Goal: Use online tool/utility

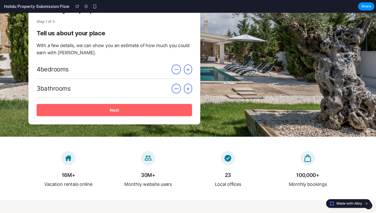
scroll to position [66, 0]
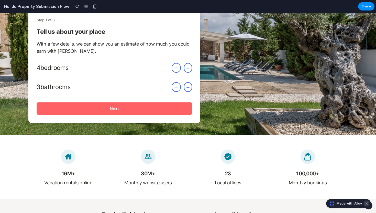
click at [367, 203] on button "Dismiss watermark" at bounding box center [367, 203] width 6 height 6
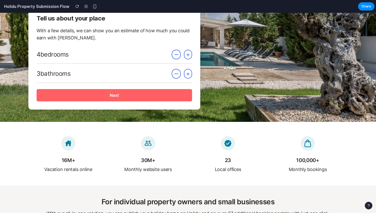
scroll to position [0, 0]
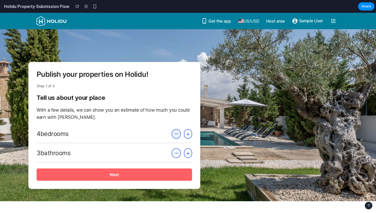
click at [177, 136] on button "−" at bounding box center [176, 134] width 9 height 10
click at [189, 134] on button "+" at bounding box center [188, 134] width 8 height 10
click at [152, 174] on button "Next" at bounding box center [115, 174] width 156 height 12
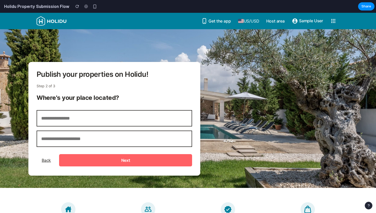
click at [136, 160] on button "Next" at bounding box center [125, 160] width 133 height 12
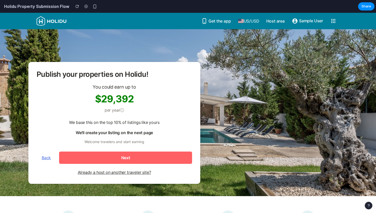
click at [44, 158] on button "Back" at bounding box center [46, 158] width 19 height 14
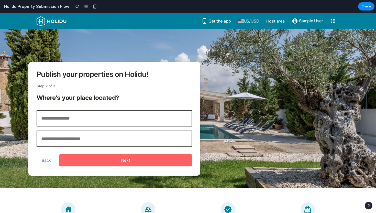
click at [46, 157] on button "Back" at bounding box center [46, 160] width 19 height 14
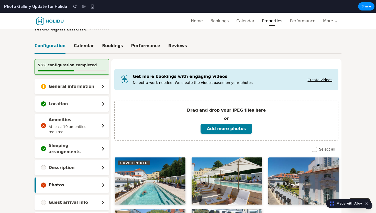
scroll to position [1, 0]
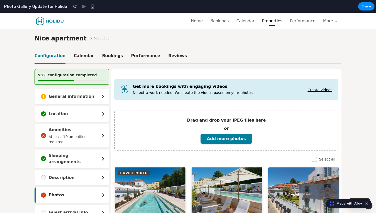
click at [319, 91] on link "Create videos" at bounding box center [320, 90] width 25 height 4
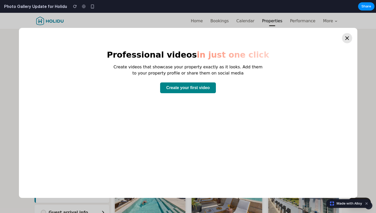
click at [345, 39] on icon at bounding box center [347, 38] width 6 height 6
